Goal: Information Seeking & Learning: Compare options

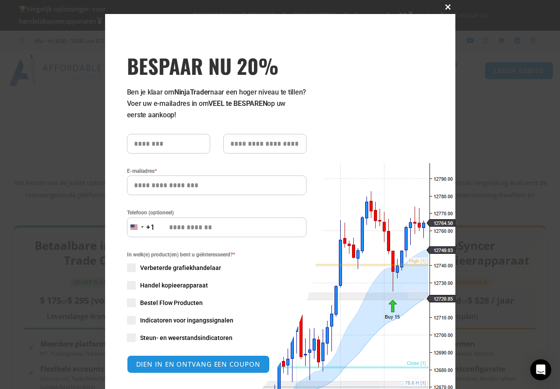
click at [442, 9] on span "BESPAAR NU 20% pop-up" at bounding box center [449, 6] width 14 height 5
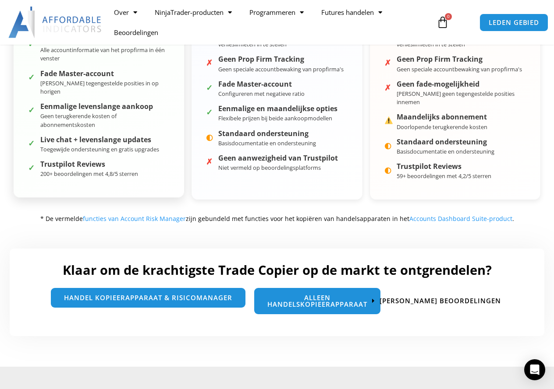
scroll to position [438, 0]
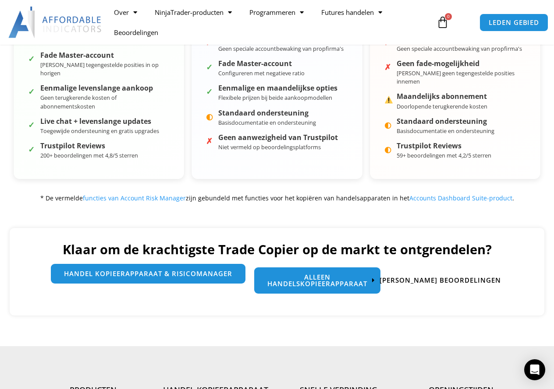
click at [156, 271] on span "handel kopieerapparaat & Risicomanager" at bounding box center [148, 274] width 168 height 7
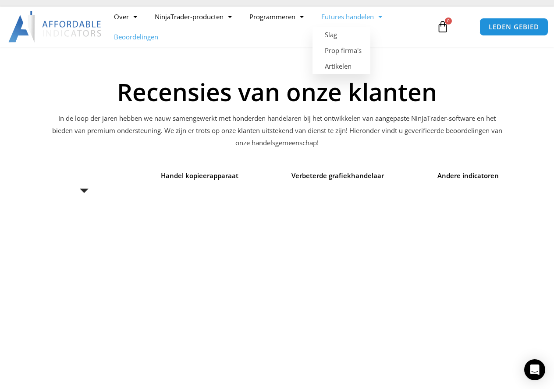
scroll to position [88, 0]
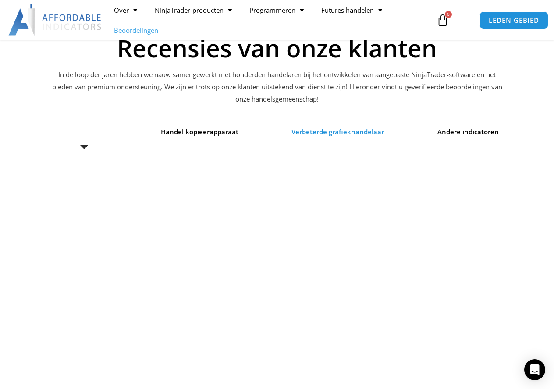
click at [336, 131] on span "Verbeterde grafiekhandelaar" at bounding box center [337, 132] width 92 height 12
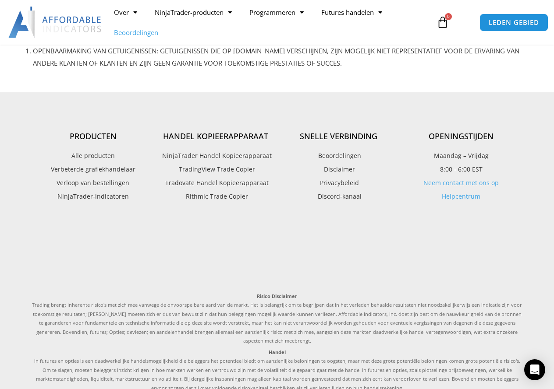
scroll to position [920, 0]
click at [217, 152] on span "NinjaTrader Handel Kopieerapparaat" at bounding box center [216, 154] width 112 height 11
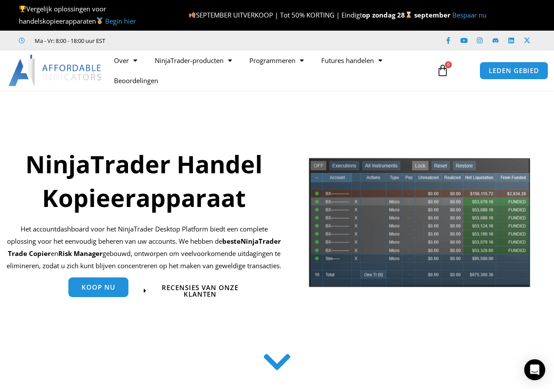
click at [110, 291] on span "Koop nu" at bounding box center [98, 287] width 34 height 7
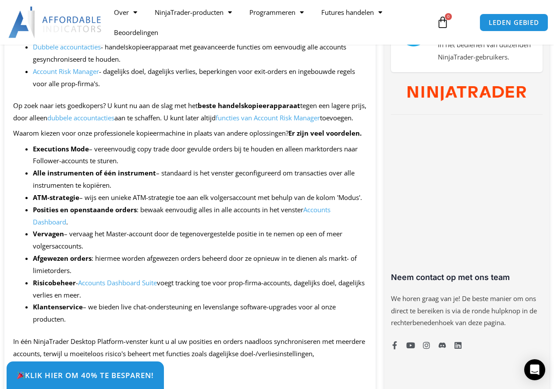
scroll to position [482, 0]
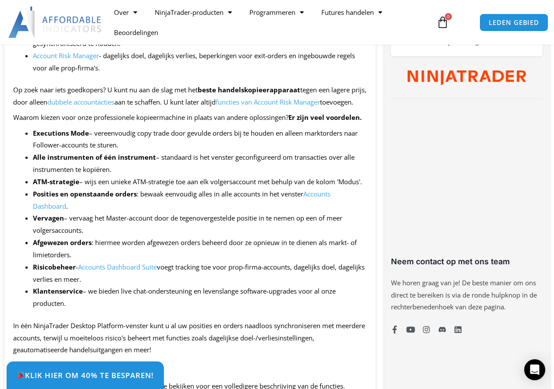
click at [58, 211] on link "Accounts Dashboard" at bounding box center [181, 200] width 297 height 21
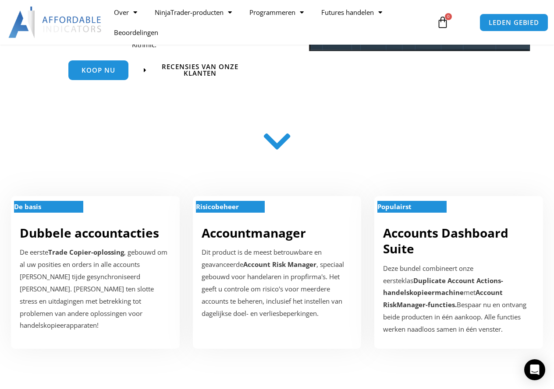
scroll to position [263, 0]
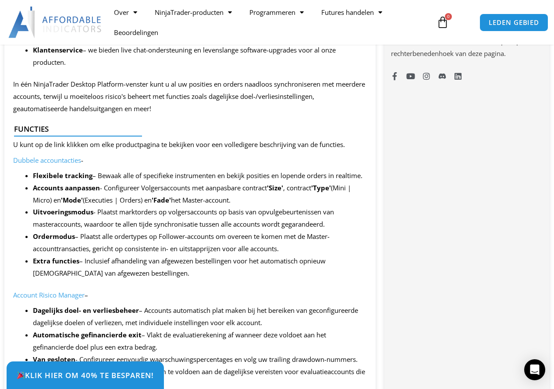
scroll to position [745, 0]
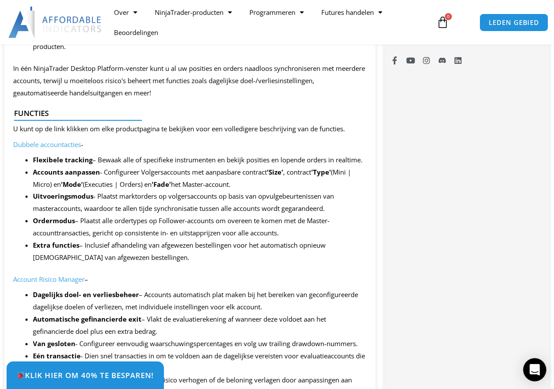
click at [535, 371] on icon "Intercom Messenger openen" at bounding box center [534, 369] width 10 height 11
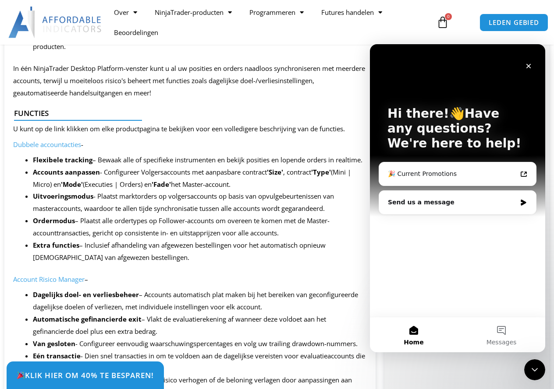
scroll to position [0, 0]
